Goal: Information Seeking & Learning: Understand process/instructions

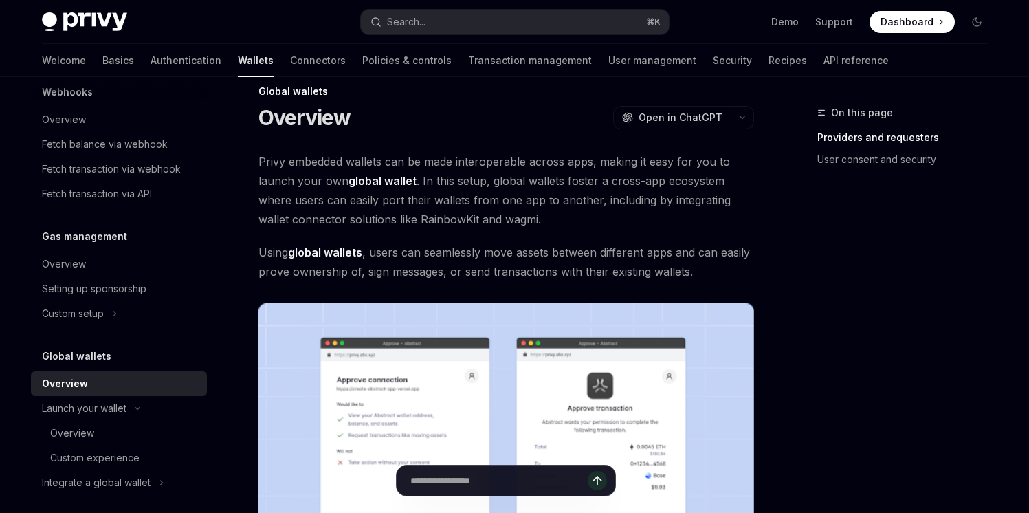
scroll to position [717, 0]
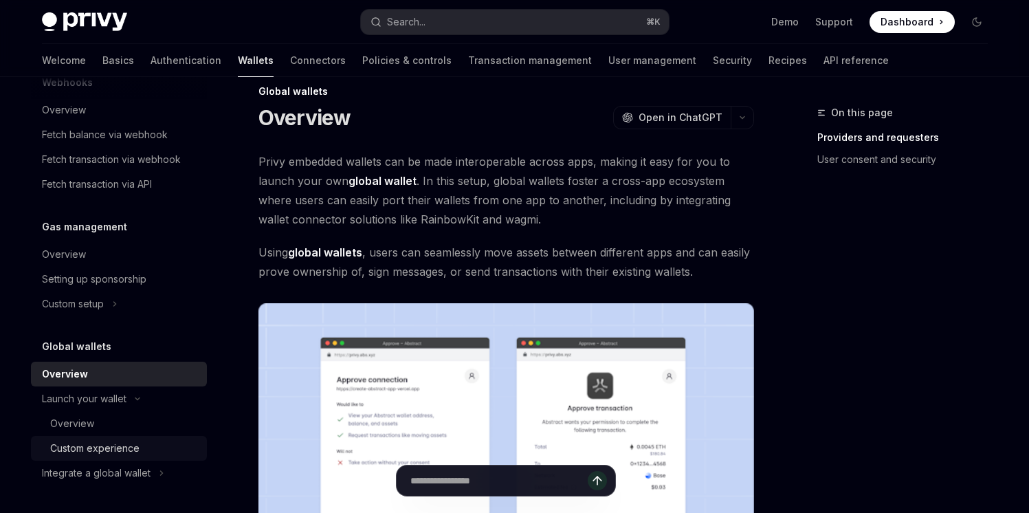
click at [88, 438] on link "Custom experience" at bounding box center [119, 448] width 176 height 25
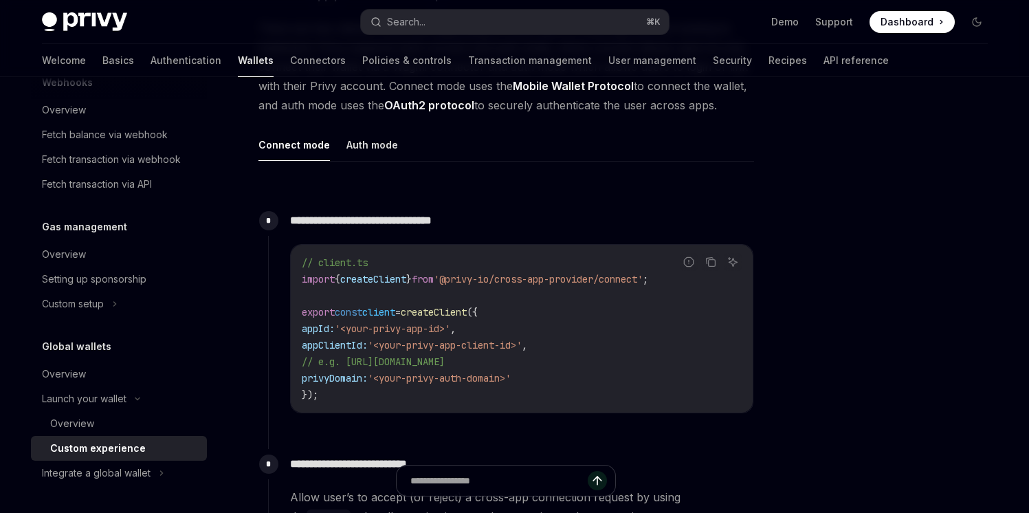
scroll to position [471, 0]
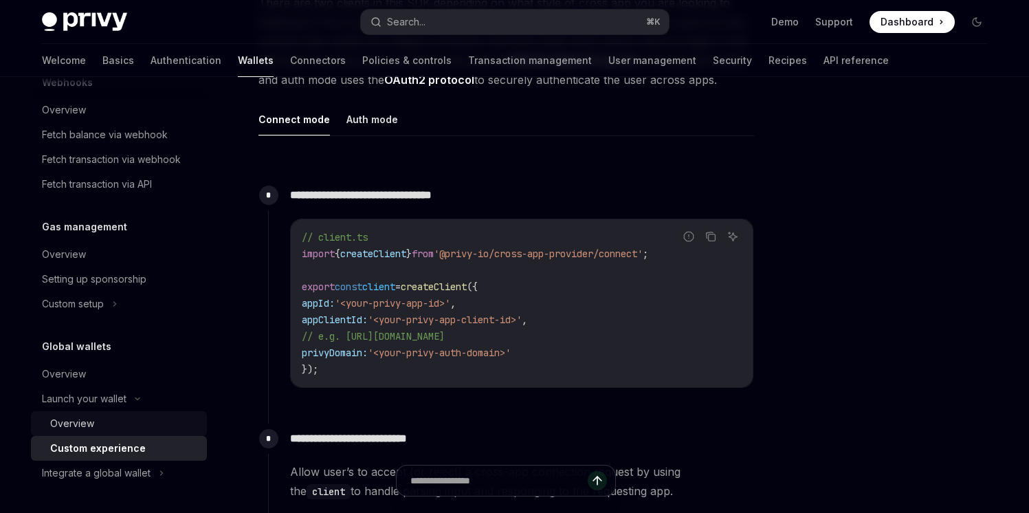
click at [93, 424] on div "Overview" at bounding box center [72, 423] width 44 height 16
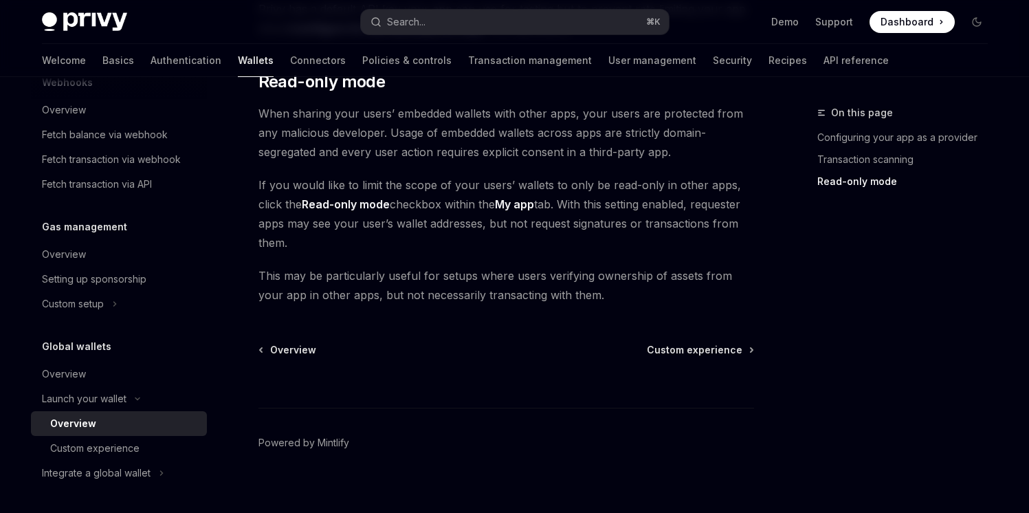
scroll to position [1243, 0]
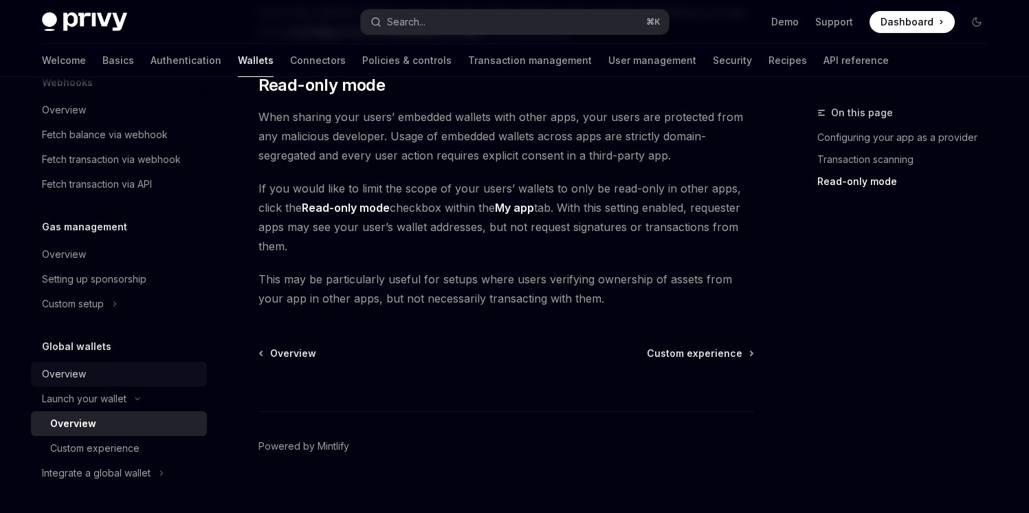
click at [87, 373] on div "Overview" at bounding box center [120, 374] width 157 height 16
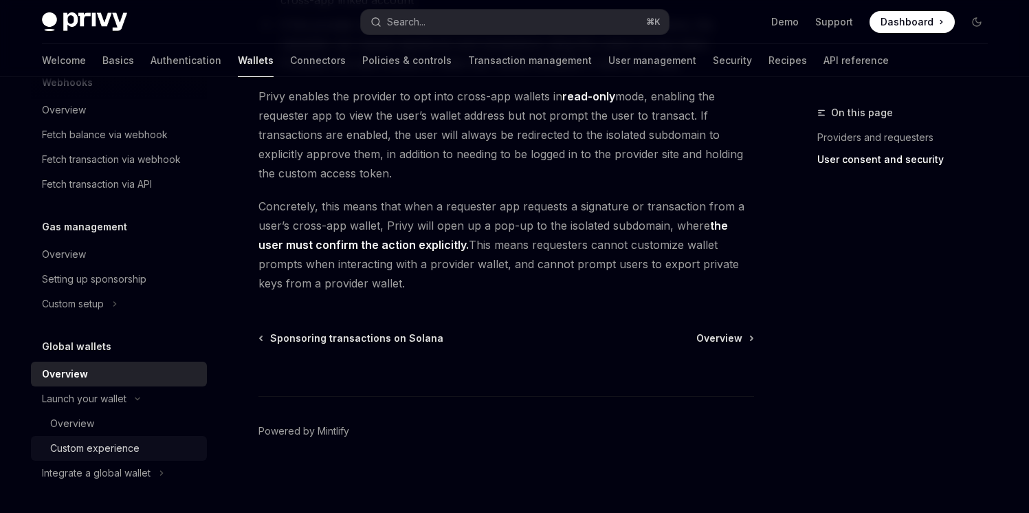
scroll to position [1246, 0]
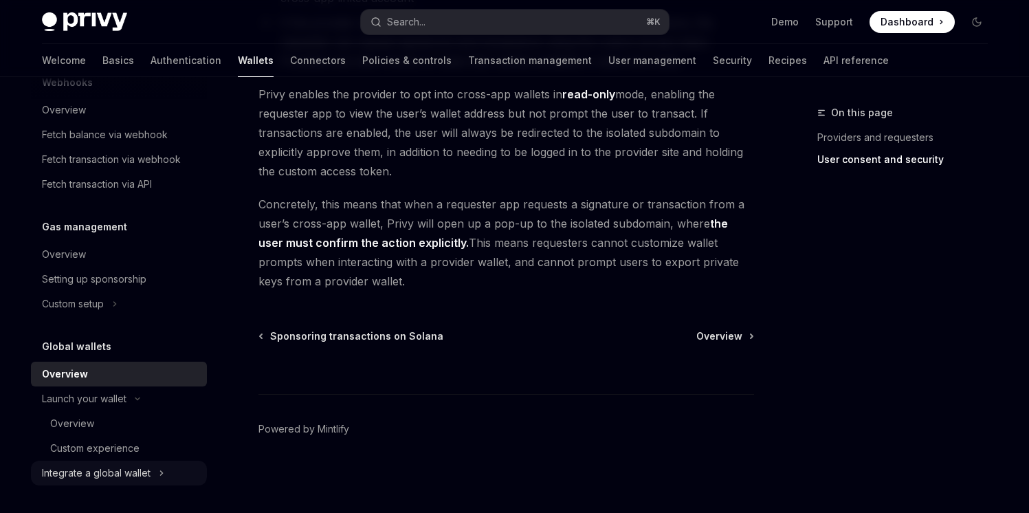
click at [119, 471] on div "Integrate a global wallet" at bounding box center [96, 473] width 109 height 16
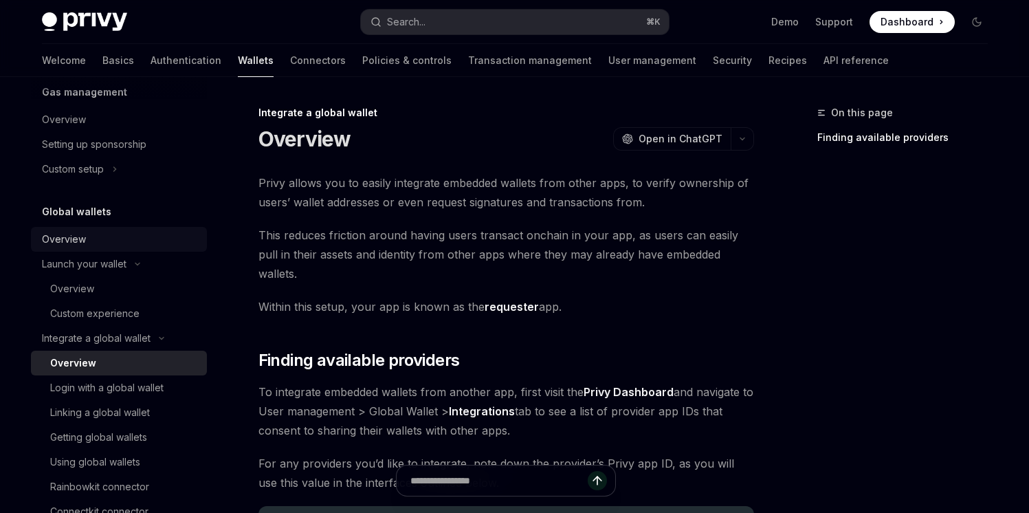
scroll to position [891, 0]
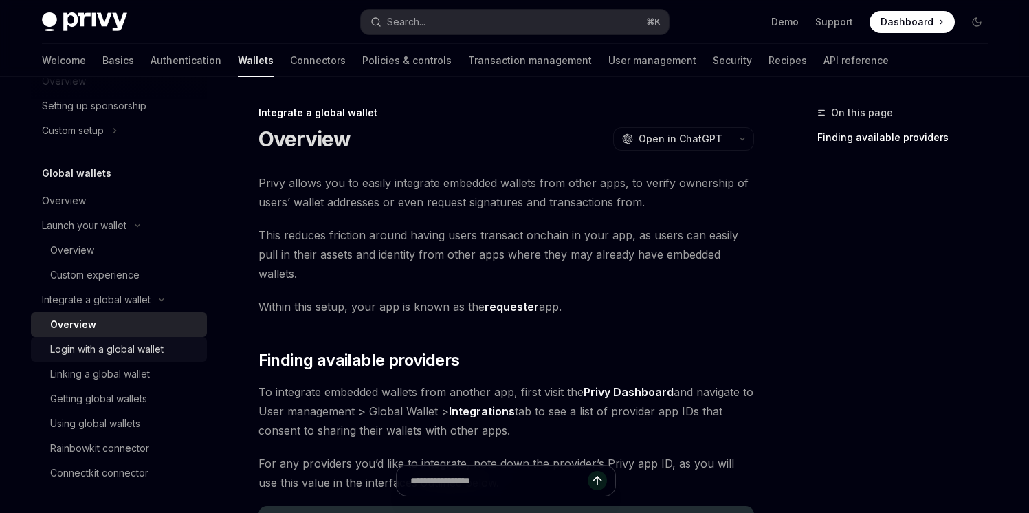
click at [142, 350] on div "Login with a global wallet" at bounding box center [106, 349] width 113 height 16
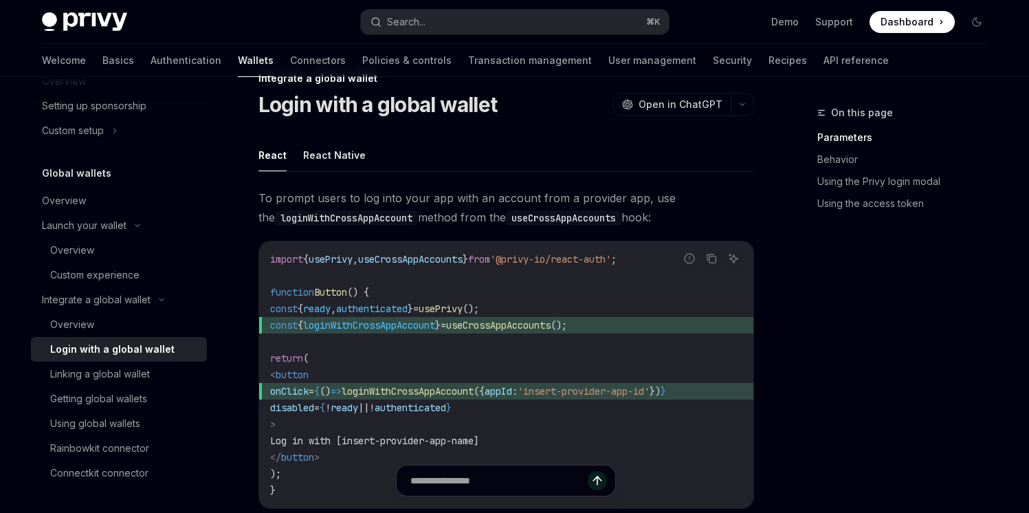
scroll to position [47, 0]
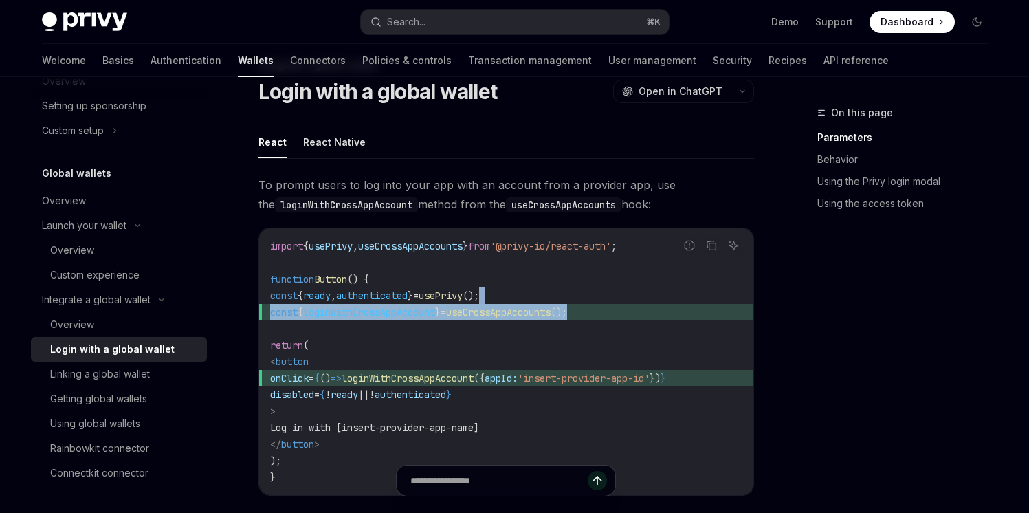
copy code "const { loginWithCrossAppAccount } = useCrossAppAccounts ();"
drag, startPoint x: 629, startPoint y: 318, endPoint x: 630, endPoint y: 288, distance: 30.2
click at [630, 288] on code "import { usePrivy , useCrossAppAccounts } from '@privy-io/react-auth' ; functio…" at bounding box center [506, 361] width 472 height 247
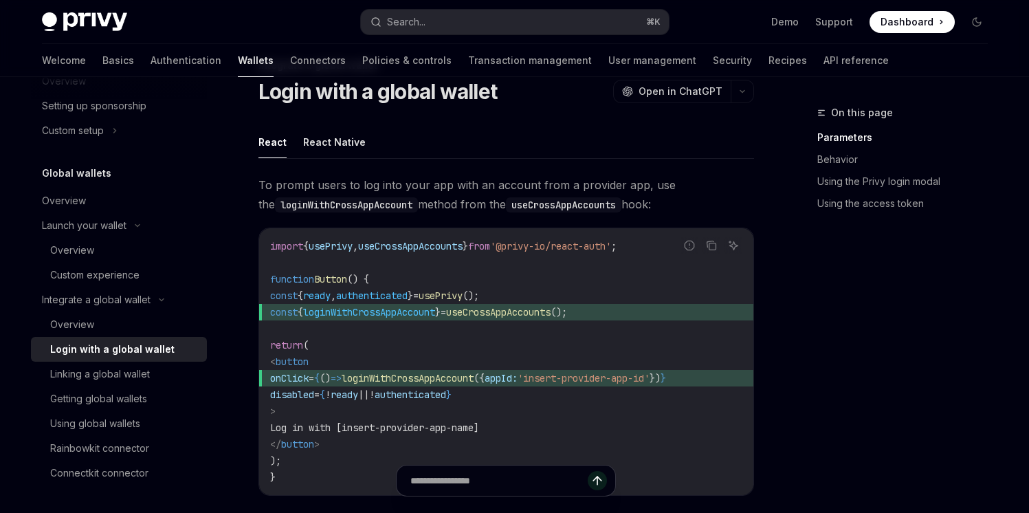
click at [623, 310] on span "const { loginWithCrossAppAccount } = useCrossAppAccounts ();" at bounding box center [506, 312] width 472 height 16
drag, startPoint x: 724, startPoint y: 377, endPoint x: 535, endPoint y: 378, distance: 189.0
click at [535, 378] on span "onClick = { () => loginWithCrossAppAccount ({ appId: 'insert-provider-app-id' }…" at bounding box center [506, 378] width 472 height 16
copy span "{ appId: 'insert-provider-app-id' }"
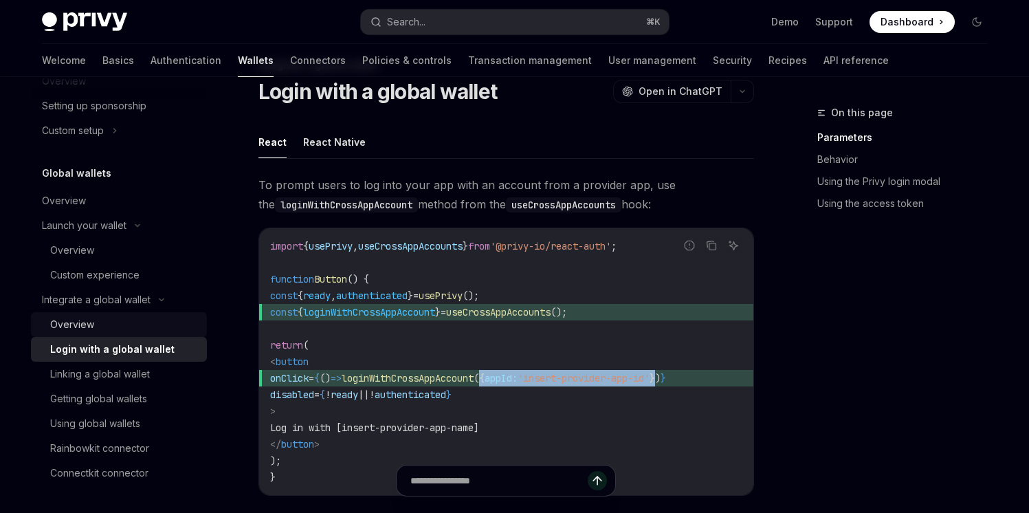
click at [114, 317] on div "Overview" at bounding box center [124, 324] width 148 height 16
type textarea "*"
